Goal: Find specific page/section: Find specific page/section

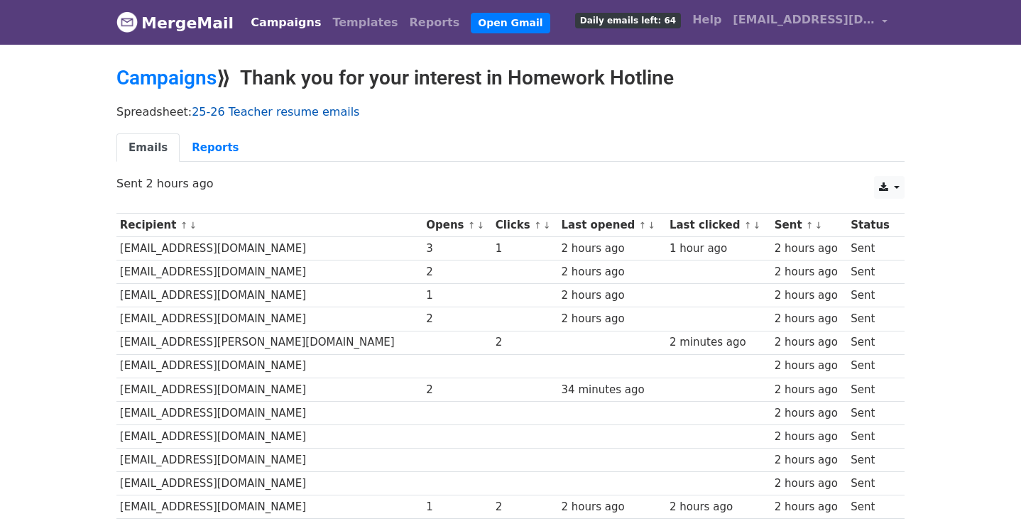
click at [234, 114] on link "25-26 Teacher resume emails" at bounding box center [276, 111] width 168 height 13
click at [190, 76] on link "Campaigns" at bounding box center [166, 77] width 100 height 23
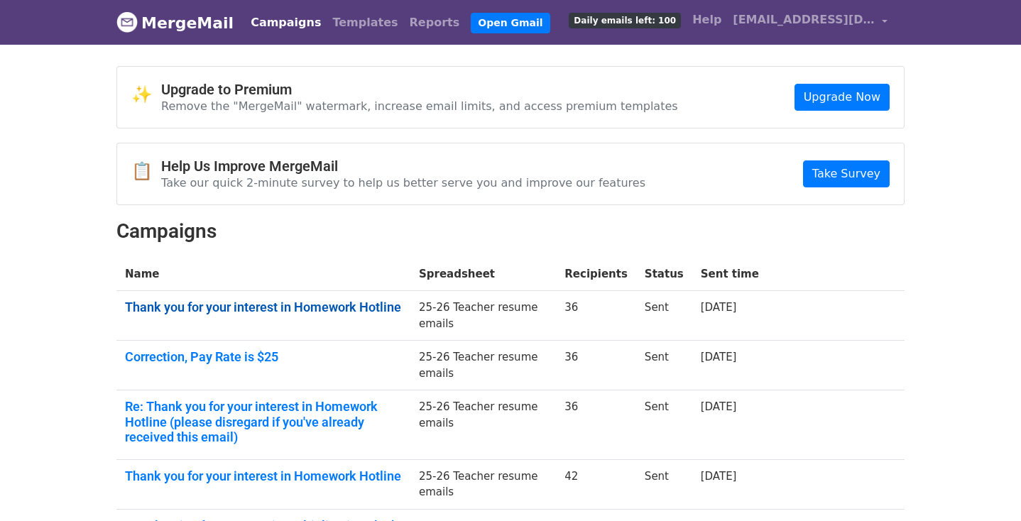
click at [329, 300] on link "Thank you for your interest in Homework Hotline" at bounding box center [263, 308] width 277 height 16
click at [404, 25] on link "Reports" at bounding box center [435, 23] width 62 height 28
click at [410, 322] on td "Thank you for your interest in Homework Hotline" at bounding box center [263, 316] width 294 height 50
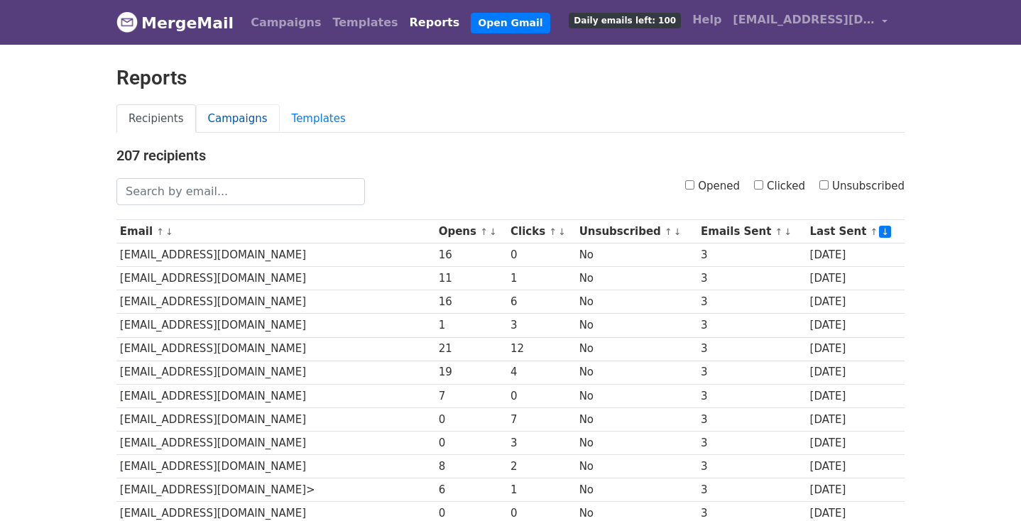
click at [239, 115] on link "Campaigns" at bounding box center [238, 118] width 84 height 29
